Goal: Task Accomplishment & Management: Use online tool/utility

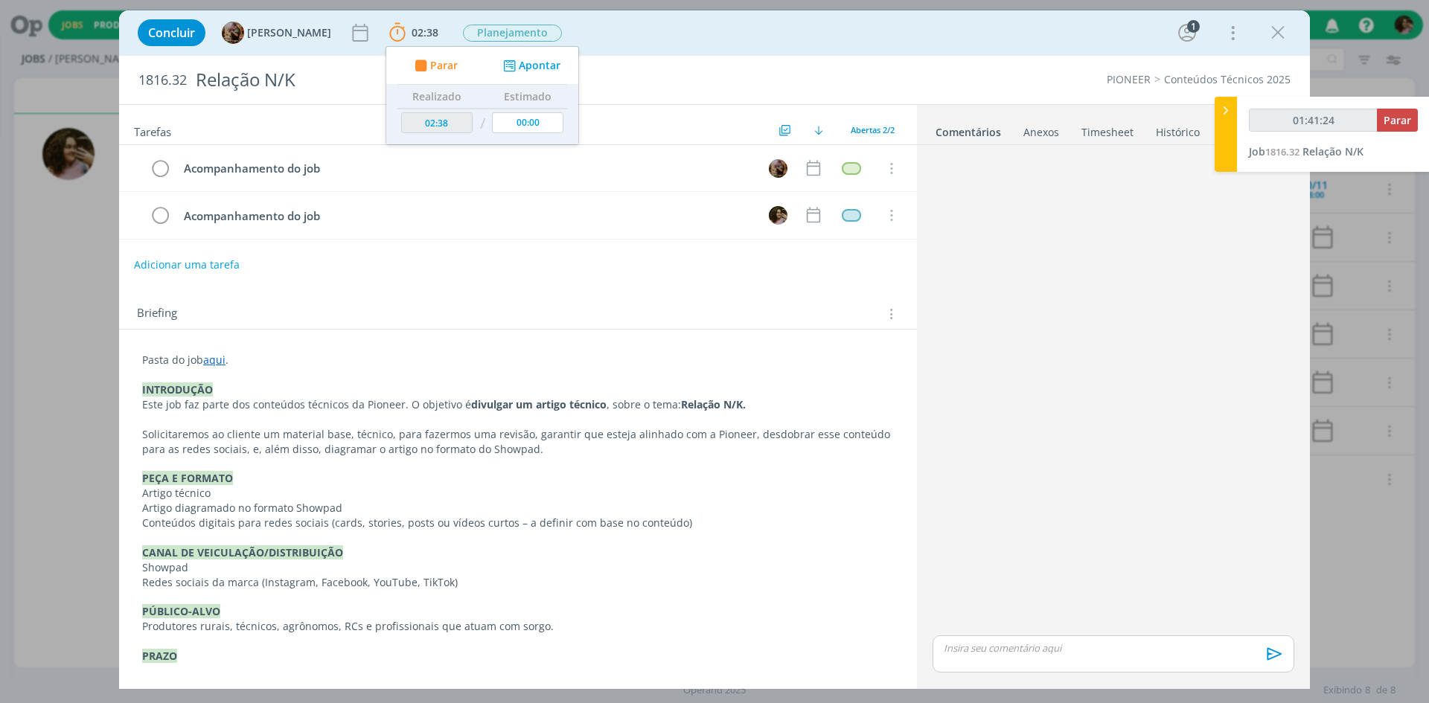
type input "01:41:25"
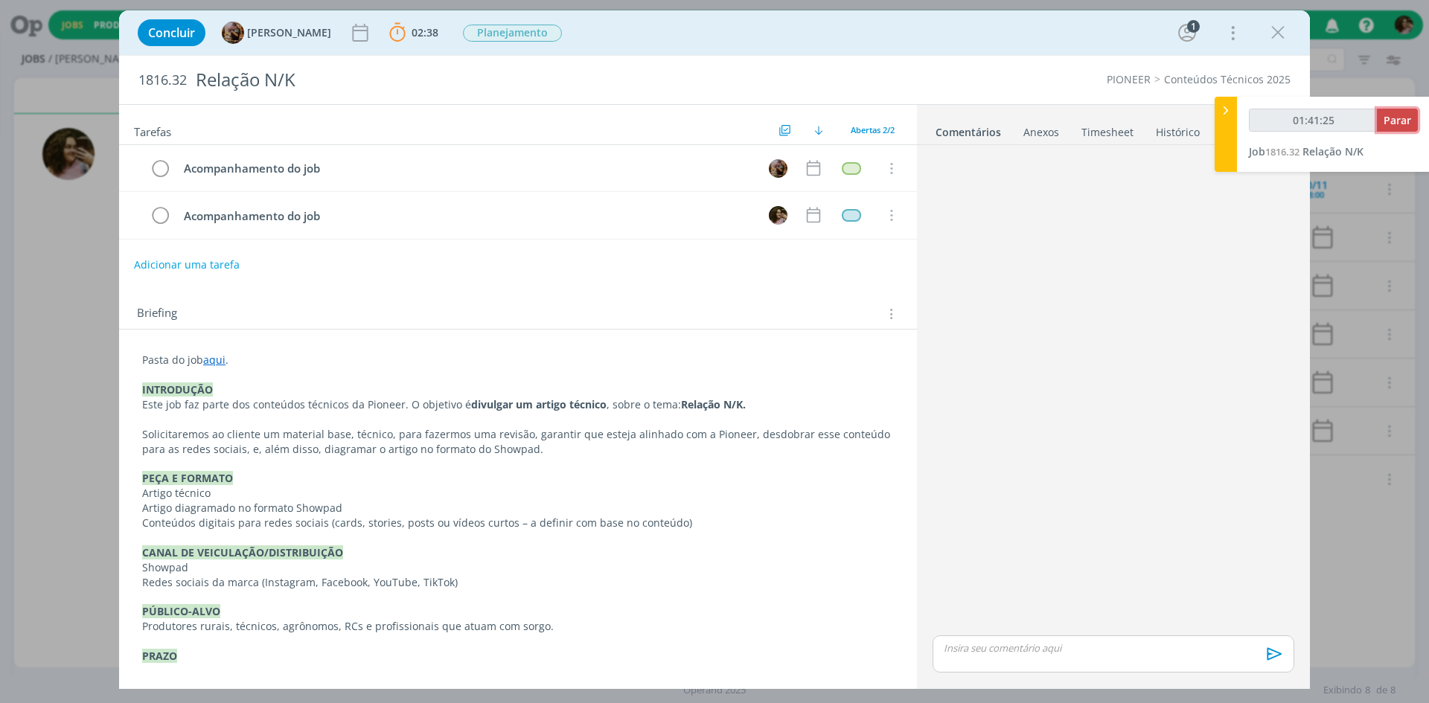
click at [1403, 123] on span "Parar" at bounding box center [1398, 120] width 28 height 14
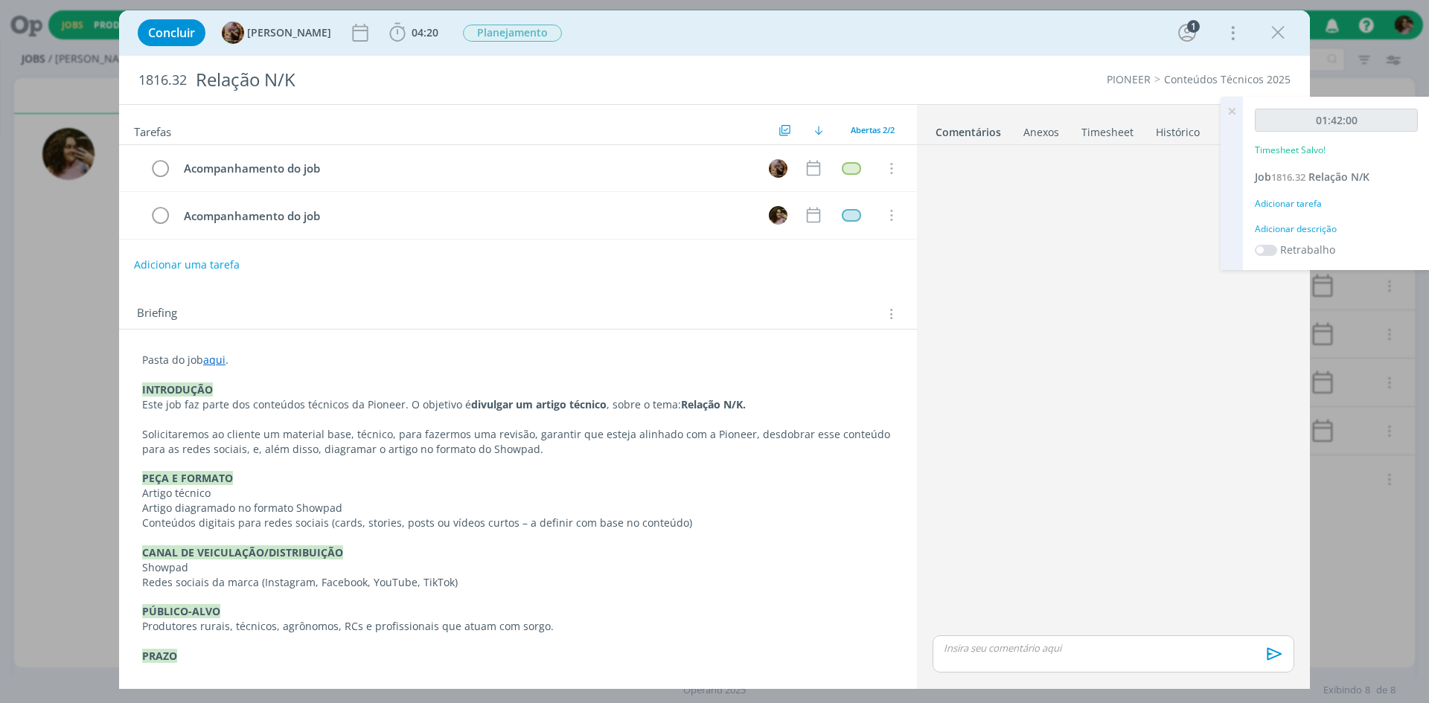
click at [1280, 231] on div "Adicionar descrição" at bounding box center [1336, 229] width 163 height 13
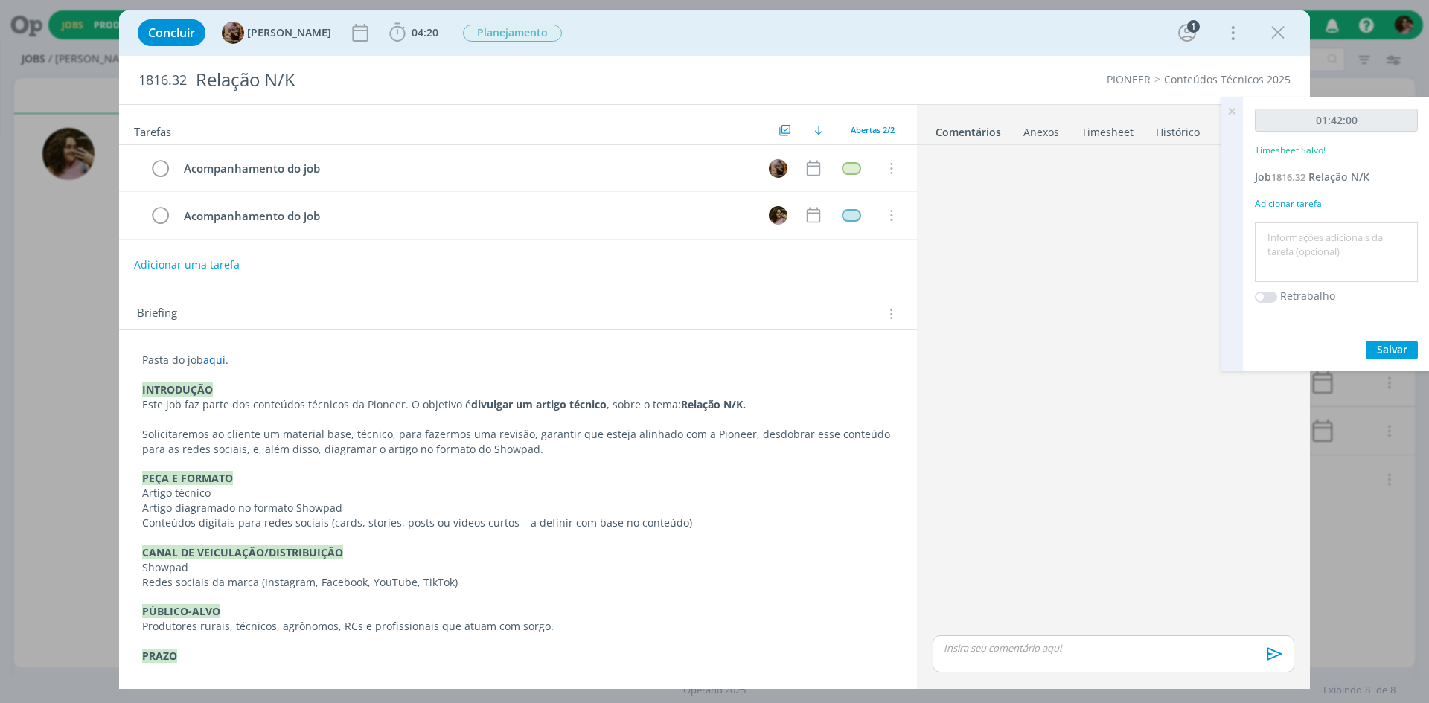
click at [1288, 242] on textarea at bounding box center [1337, 252] width 156 height 53
type textarea "Redação"
click at [1380, 351] on span "Salvar" at bounding box center [1392, 349] width 31 height 14
click at [1110, 447] on div "dialog" at bounding box center [1114, 392] width 374 height 482
click at [1228, 110] on icon at bounding box center [1231, 111] width 27 height 29
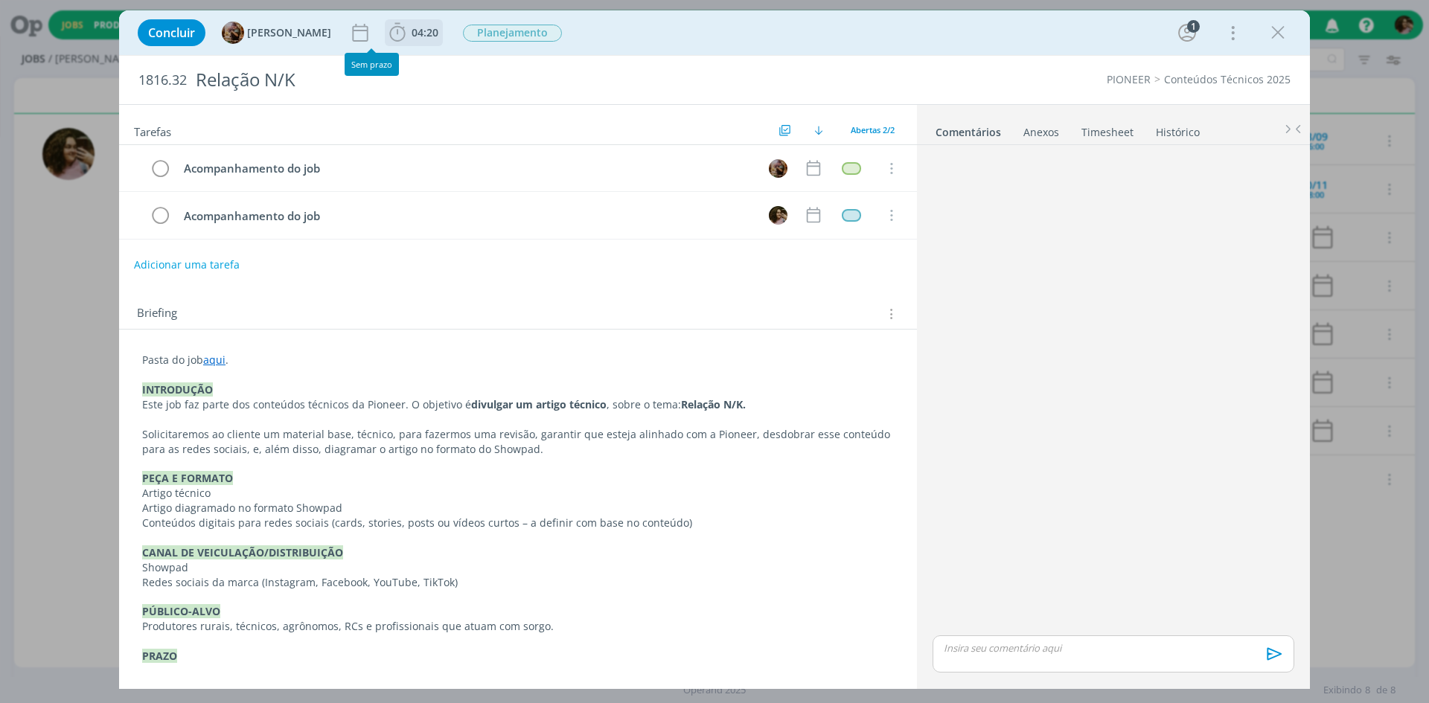
click at [426, 34] on span "04:20" at bounding box center [425, 32] width 27 height 14
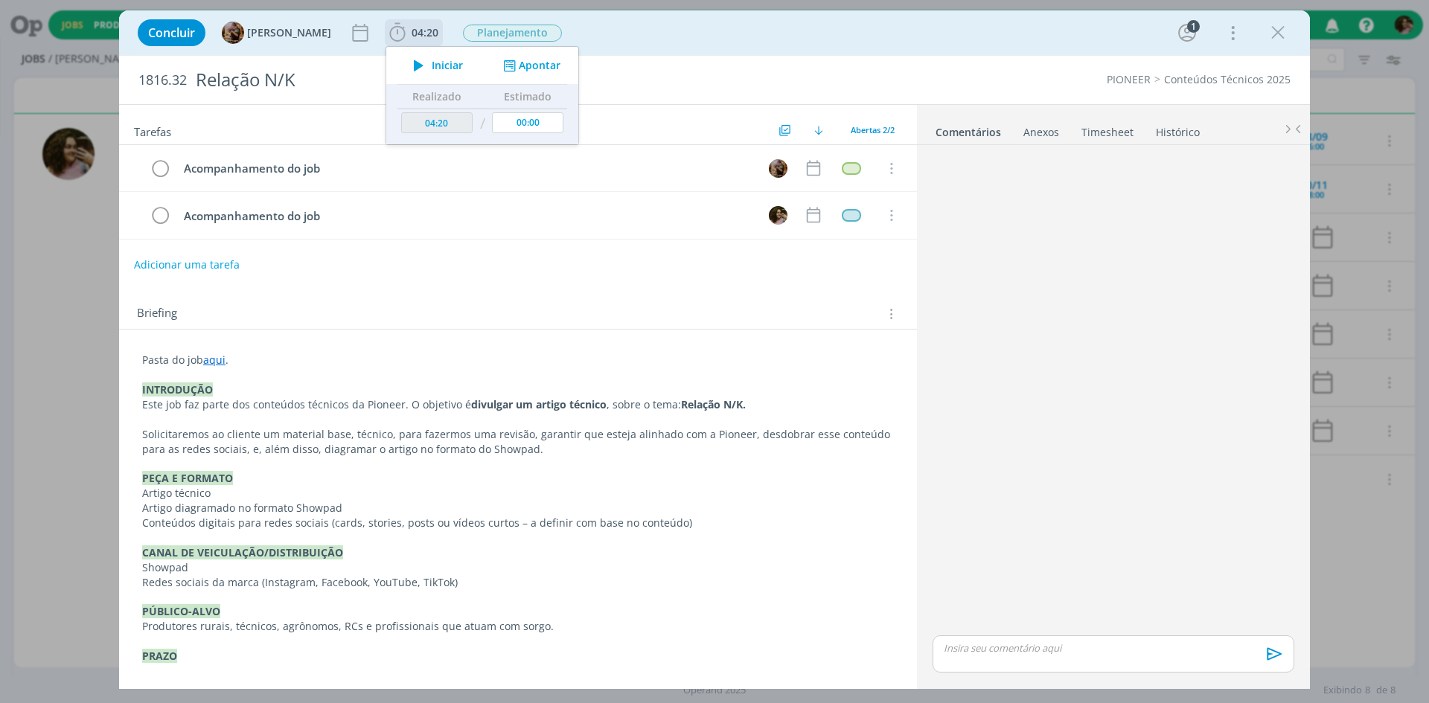
click at [459, 54] on div "Iniciar Apontar" at bounding box center [482, 65] width 192 height 37
click at [463, 63] on span "Iniciar" at bounding box center [447, 65] width 31 height 10
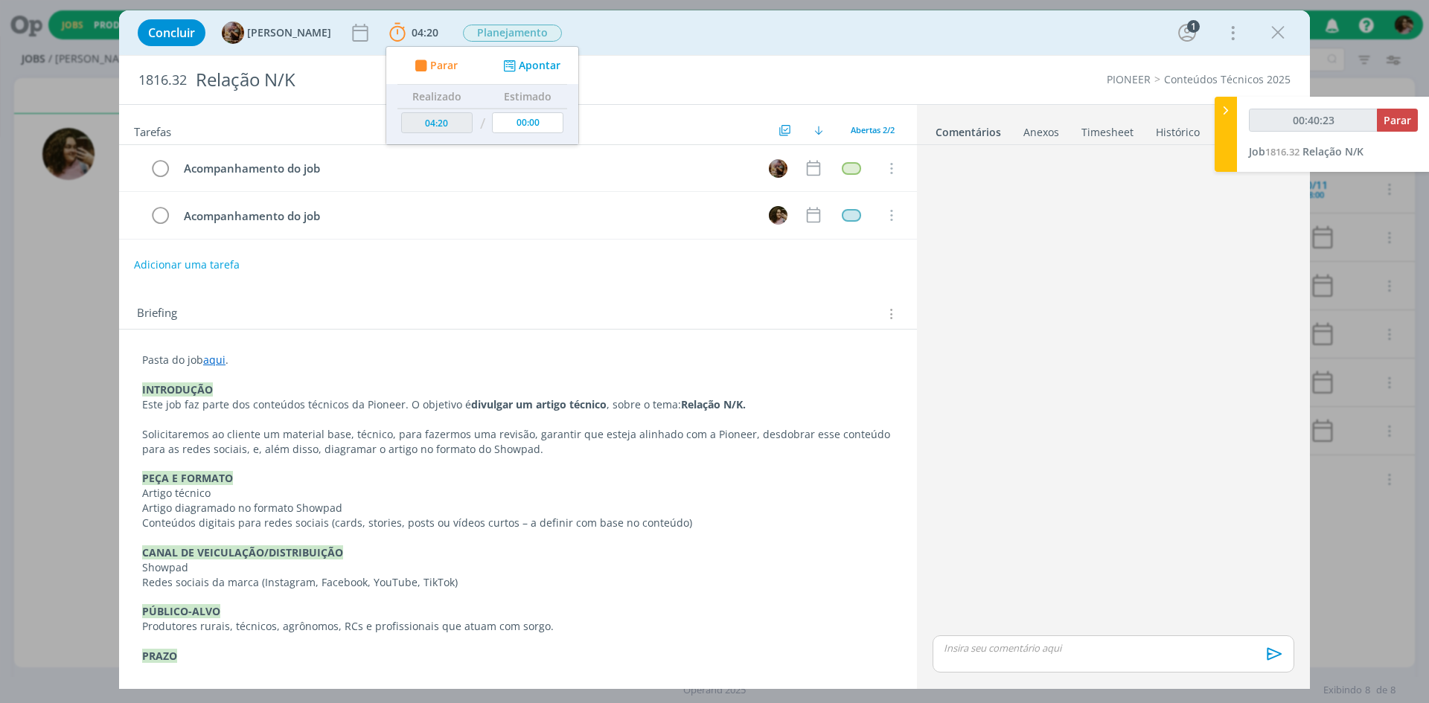
type input "00:41:23"
